Goal: Information Seeking & Learning: Compare options

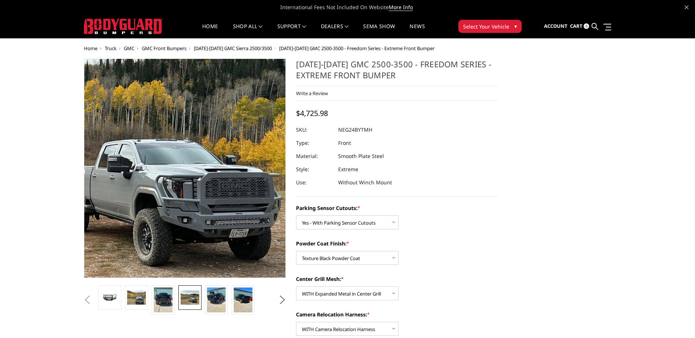
select select "2874"
select select "2876"
select select "2877"
select select "2879"
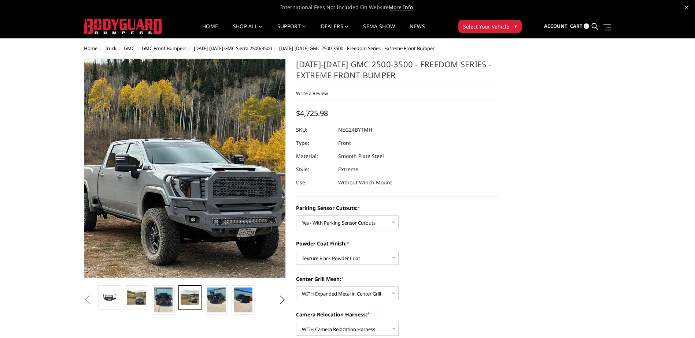
click at [246, 216] on img at bounding box center [104, 140] width 469 height 352
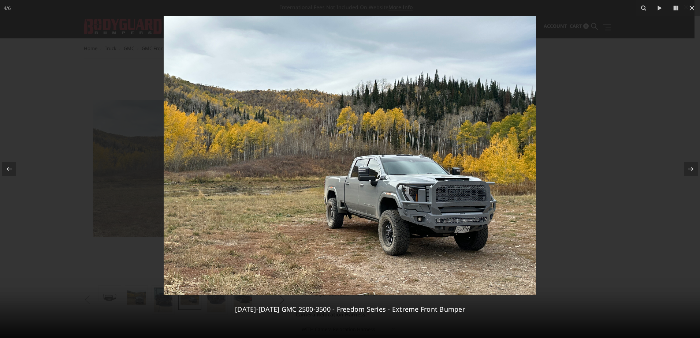
click at [441, 211] on img at bounding box center [350, 155] width 372 height 279
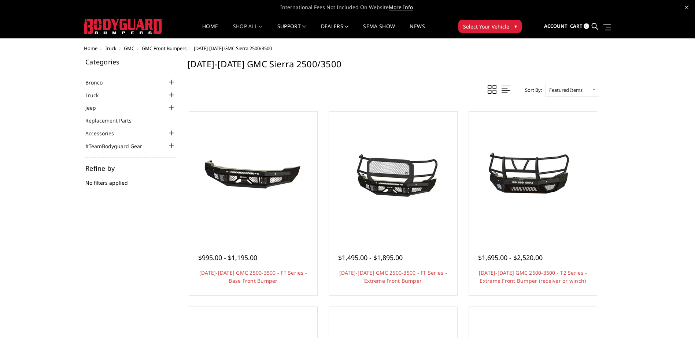
click at [132, 48] on span "GMC" at bounding box center [129, 48] width 11 height 7
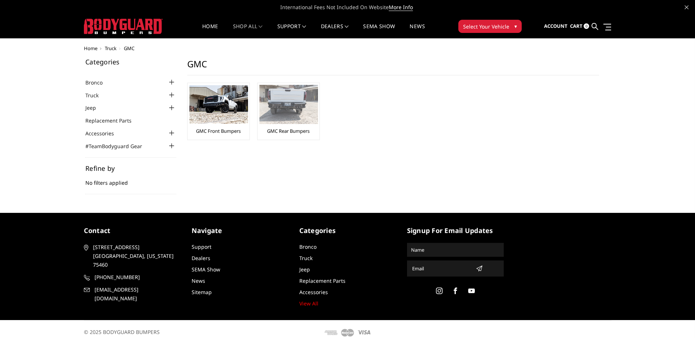
click at [281, 110] on img at bounding box center [288, 104] width 59 height 39
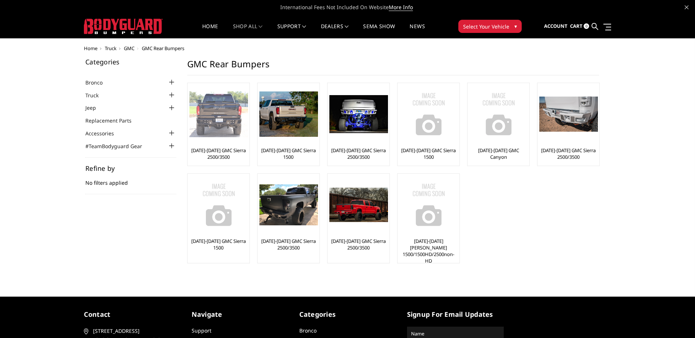
click at [223, 121] on img at bounding box center [218, 114] width 59 height 46
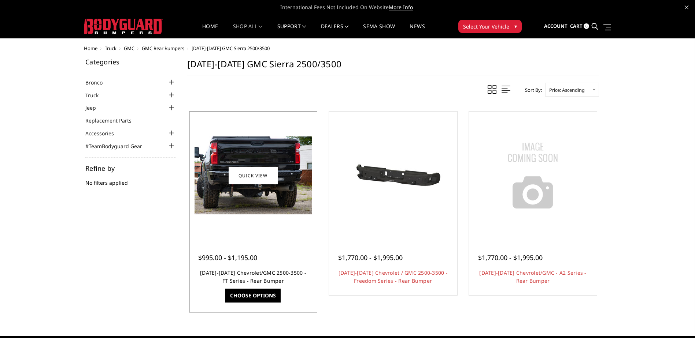
click at [231, 272] on link "[DATE]-[DATE] Chevrolet/GMC 2500-3500 - FT Series - Rear Bumper" at bounding box center [253, 277] width 106 height 15
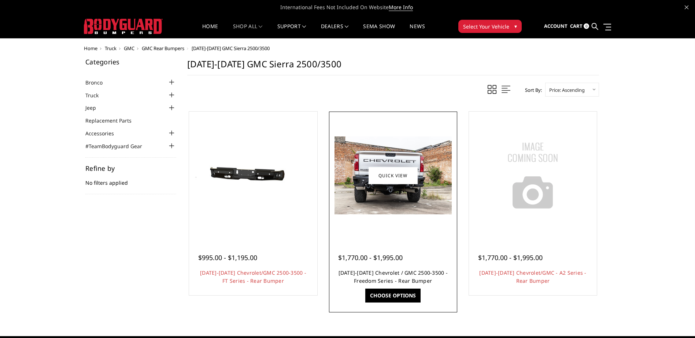
click at [387, 273] on link "2020-2025 Chevrolet / GMC 2500-3500 - Freedom Series - Rear Bumper" at bounding box center [392, 277] width 109 height 15
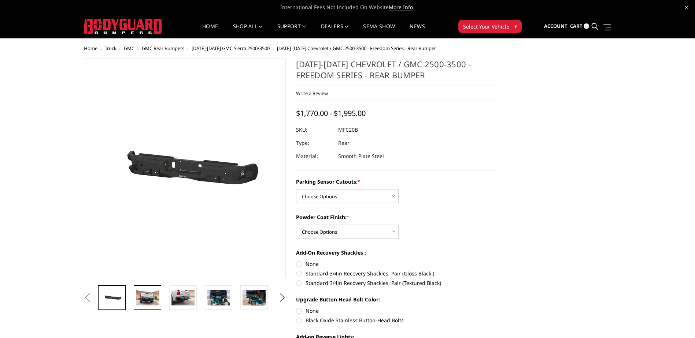
click at [146, 300] on img at bounding box center [147, 297] width 23 height 15
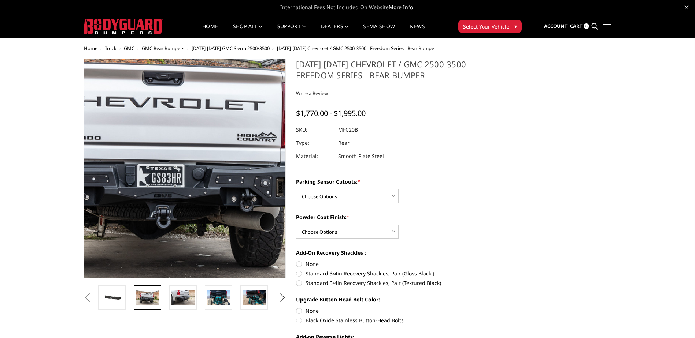
click at [193, 187] on img at bounding box center [173, 161] width 469 height 313
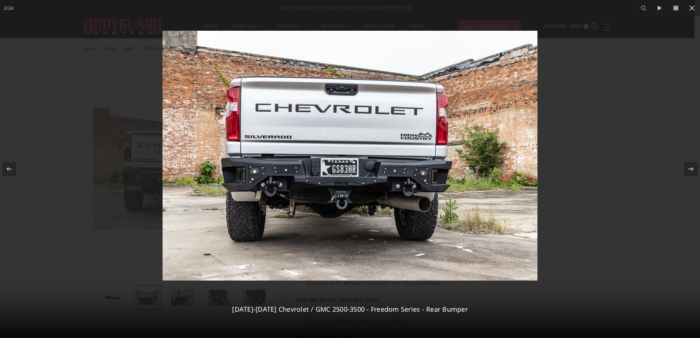
click at [397, 176] on img at bounding box center [350, 156] width 375 height 250
click at [257, 172] on img at bounding box center [350, 156] width 375 height 250
click at [691, 168] on icon at bounding box center [691, 169] width 9 height 9
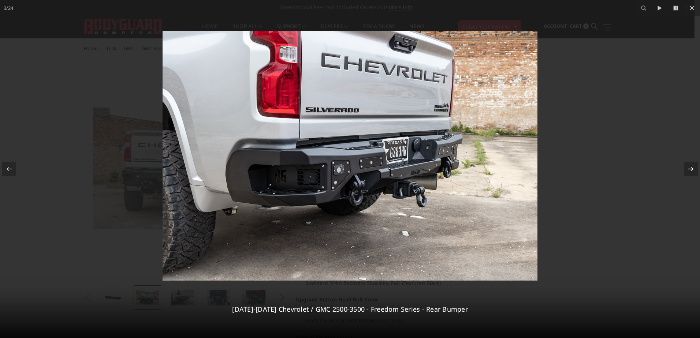
click at [691, 168] on div "3 / [PHONE_NUMBER][DATE][DATE] Chevrolet / GMC 2500-3500 - Freedom Series - Rea…" at bounding box center [350, 169] width 700 height 338
click at [692, 169] on icon at bounding box center [691, 169] width 5 height 4
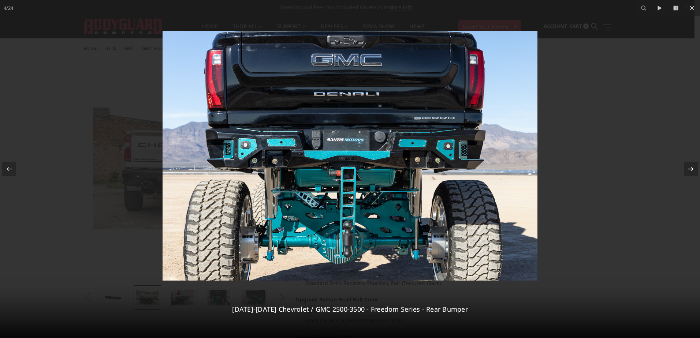
click at [692, 170] on icon at bounding box center [691, 169] width 9 height 9
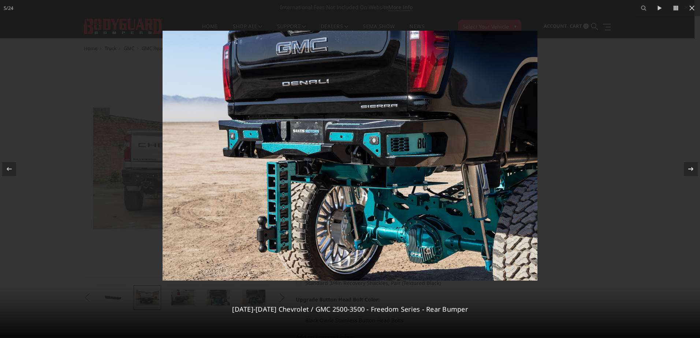
click at [692, 170] on icon at bounding box center [691, 169] width 9 height 9
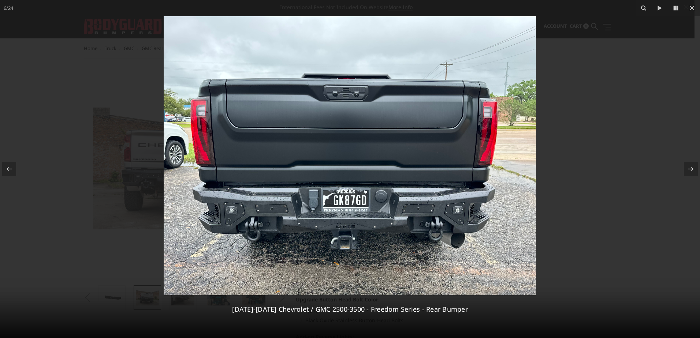
click at [281, 211] on img at bounding box center [350, 155] width 372 height 279
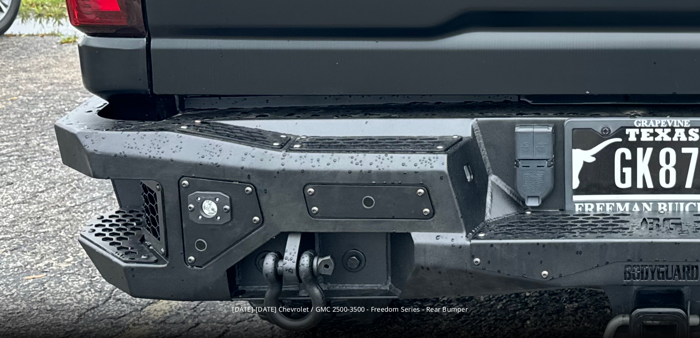
drag, startPoint x: 128, startPoint y: 212, endPoint x: 252, endPoint y: 210, distance: 123.8
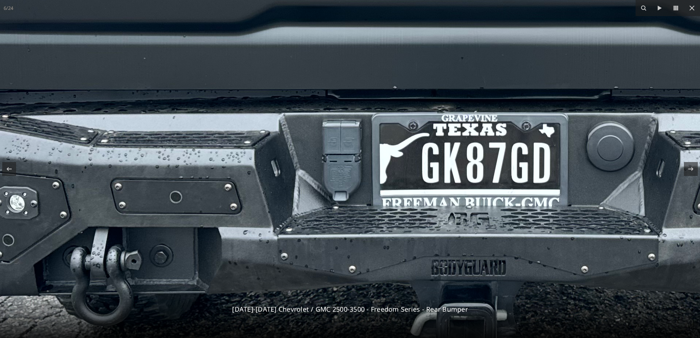
drag, startPoint x: 514, startPoint y: 242, endPoint x: 322, endPoint y: 235, distance: 192.7
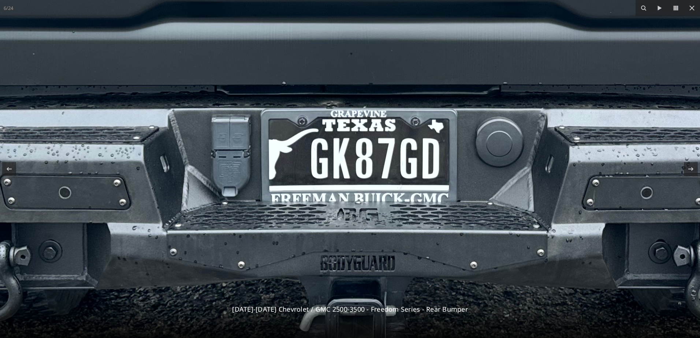
drag, startPoint x: 493, startPoint y: 226, endPoint x: 297, endPoint y: 225, distance: 196.7
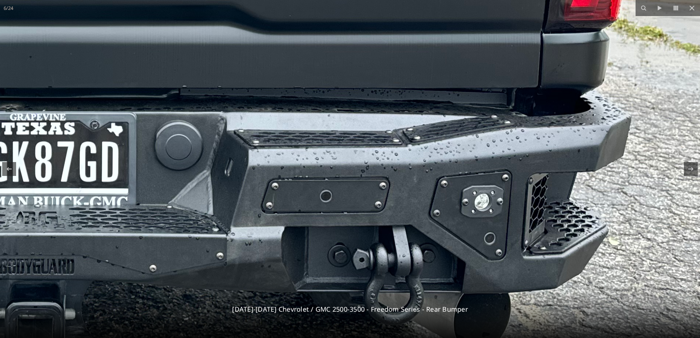
drag, startPoint x: 483, startPoint y: 220, endPoint x: 260, endPoint y: 223, distance: 223.1
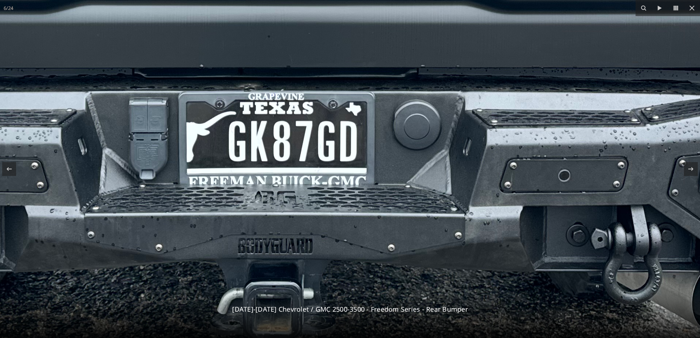
drag, startPoint x: 404, startPoint y: 199, endPoint x: 701, endPoint y: 178, distance: 298.5
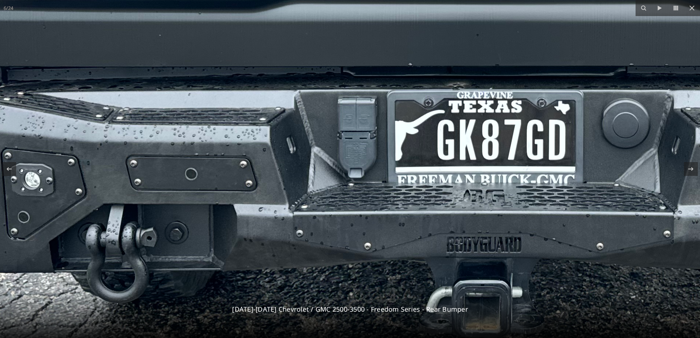
drag, startPoint x: 409, startPoint y: 184, endPoint x: 567, endPoint y: 184, distance: 157.8
